Goal: Use online tool/utility: Utilize a website feature to perform a specific function

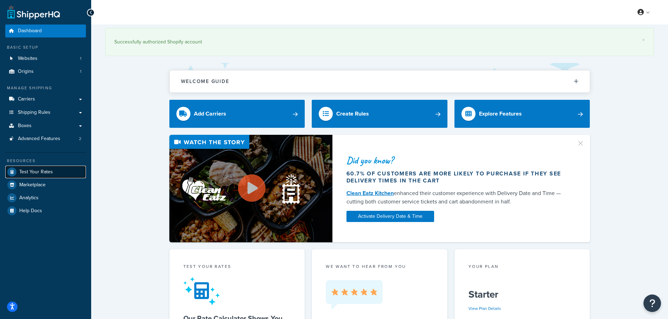
click at [49, 168] on link "Test Your Rates" at bounding box center [45, 172] width 81 height 13
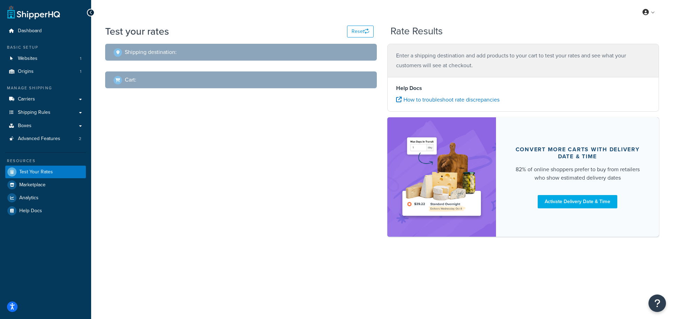
select select "[GEOGRAPHIC_DATA]"
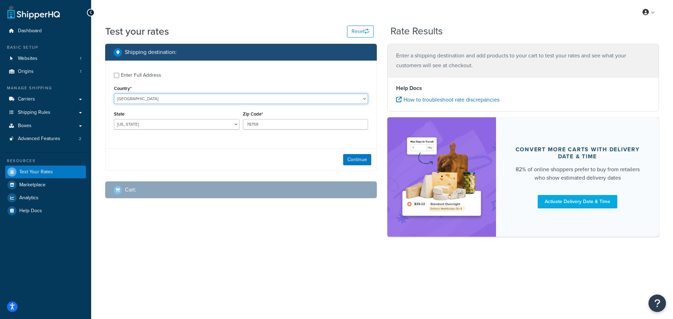
click at [175, 99] on select "[GEOGRAPHIC_DATA] [GEOGRAPHIC_DATA] [GEOGRAPHIC_DATA] [GEOGRAPHIC_DATA] [GEOGRA…" at bounding box center [241, 99] width 254 height 11
select select "VG"
click at [114, 94] on select "[GEOGRAPHIC_DATA] [GEOGRAPHIC_DATA] [GEOGRAPHIC_DATA] [GEOGRAPHIC_DATA] [GEOGRA…" at bounding box center [241, 99] width 254 height 11
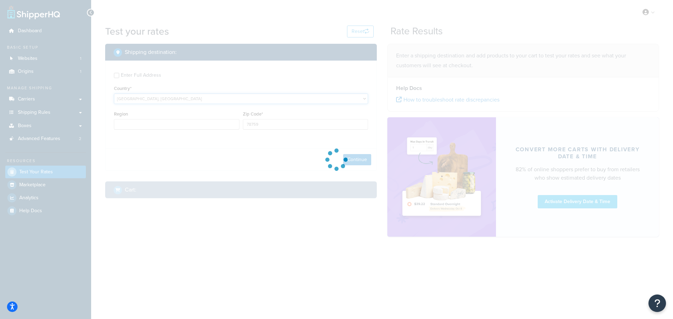
type input "[GEOGRAPHIC_DATA]"
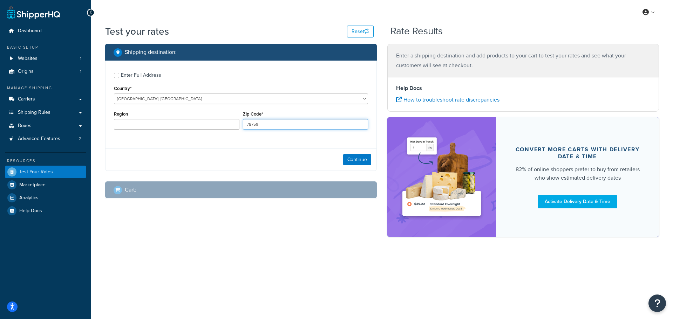
click at [266, 124] on input "78759" at bounding box center [305, 124] width 125 height 11
paste input "VG1110"
type input "VG1110"
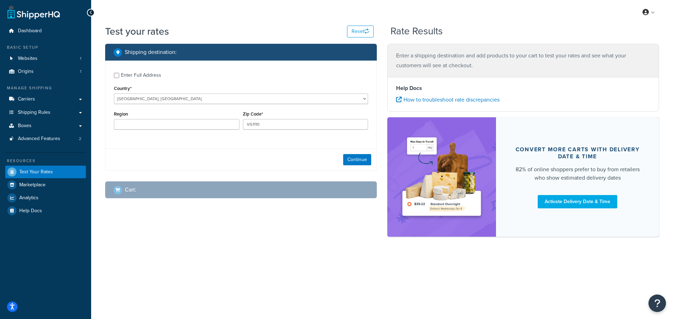
click at [156, 136] on div "Enter Full Address Country* [GEOGRAPHIC_DATA] [GEOGRAPHIC_DATA] [GEOGRAPHIC_DAT…" at bounding box center [241, 102] width 271 height 83
click at [159, 125] on input "Region" at bounding box center [176, 124] width 125 height 11
paste input "[GEOGRAPHIC_DATA]"
type input "[GEOGRAPHIC_DATA]"
click at [359, 163] on button "Continue" at bounding box center [357, 159] width 28 height 11
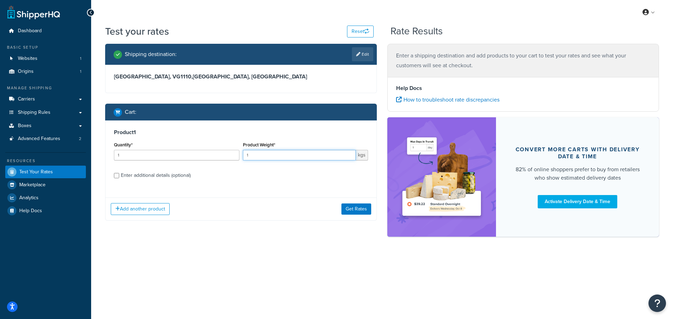
click at [276, 158] on input "1" at bounding box center [299, 155] width 113 height 11
click at [257, 155] on input "1" at bounding box center [299, 155] width 113 height 11
type input "4"
click at [346, 207] on button "Get Rates" at bounding box center [356, 209] width 30 height 11
